Goal: Information Seeking & Learning: Learn about a topic

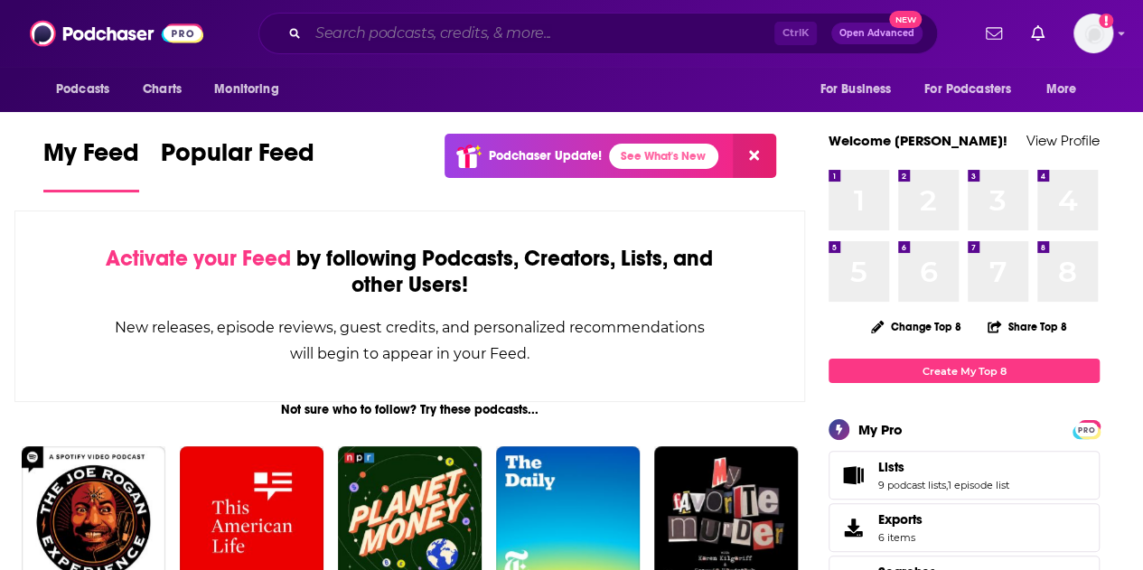
click at [448, 38] on input "Search podcasts, credits, & more..." at bounding box center [541, 33] width 466 height 29
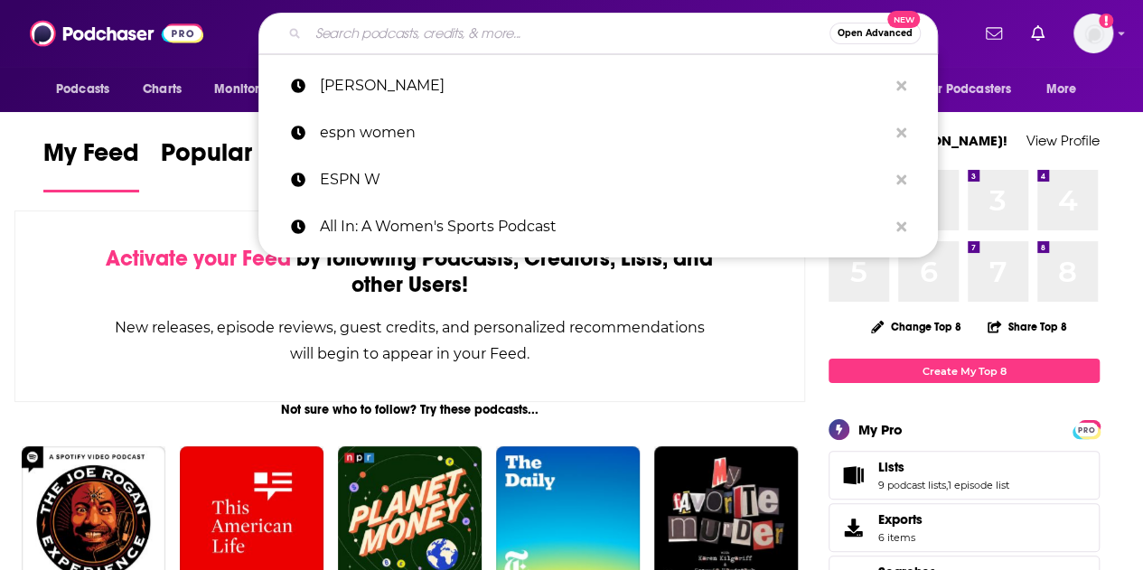
paste input "All Things with [PERSON_NAME]"
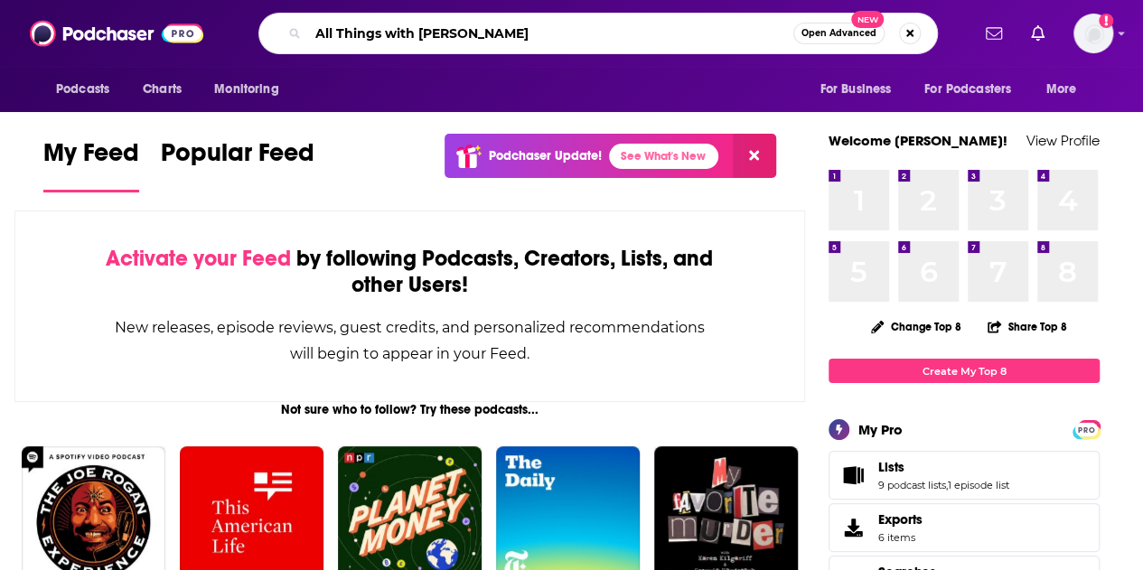
type input "All Things with [PERSON_NAME]"
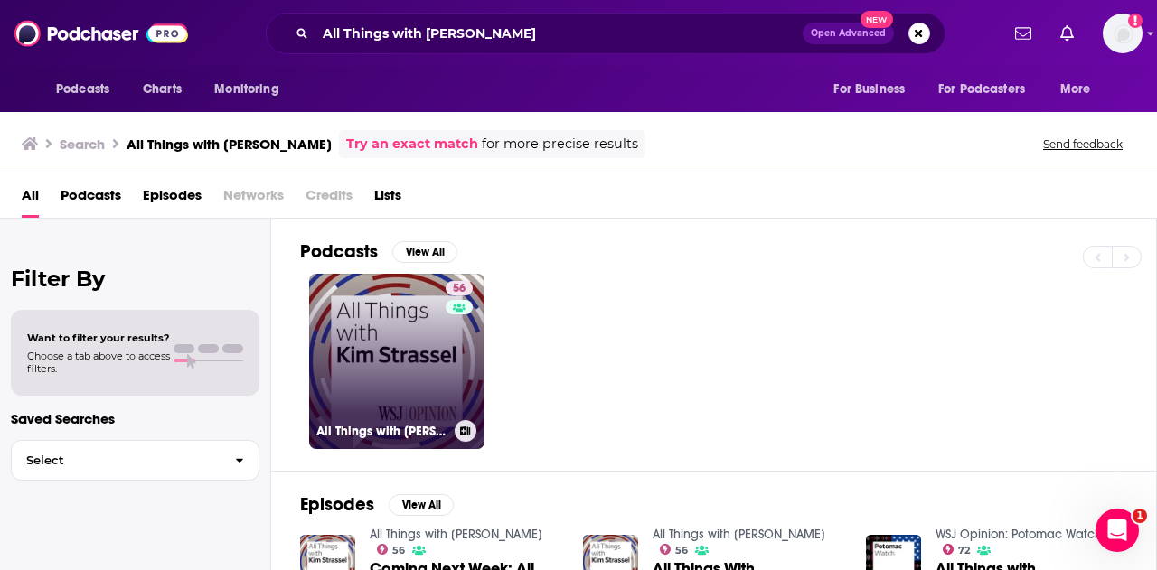
click at [414, 357] on link "56 All Things with [PERSON_NAME]" at bounding box center [396, 361] width 175 height 175
